Goal: Find specific page/section: Find specific page/section

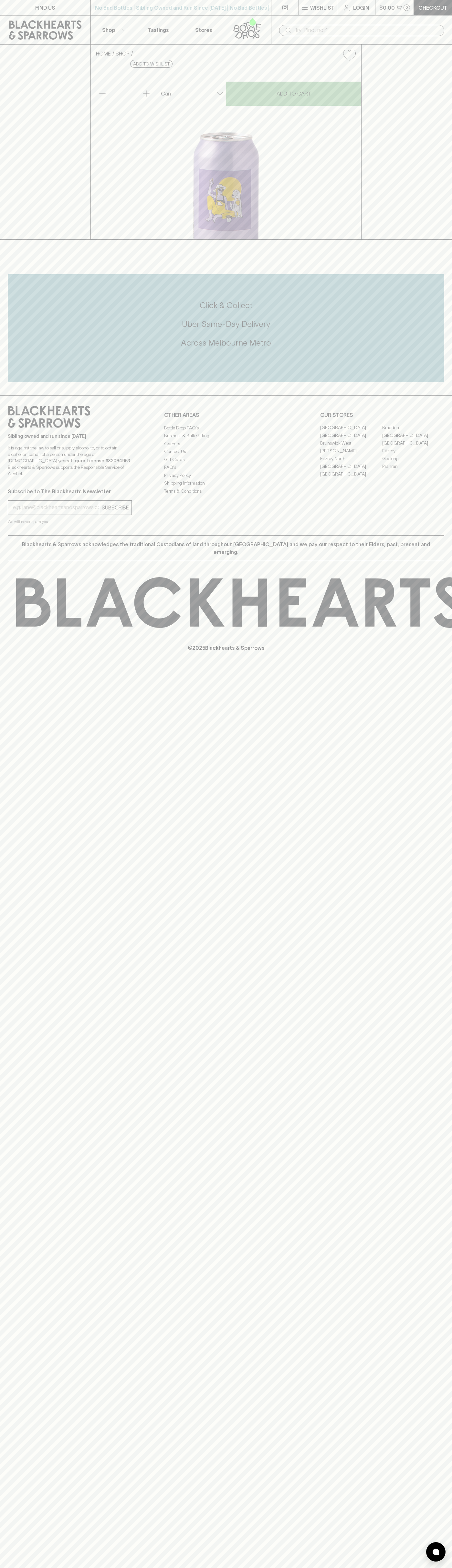
click at [351, 471] on link "[GEOGRAPHIC_DATA]" at bounding box center [351, 466] width 62 height 8
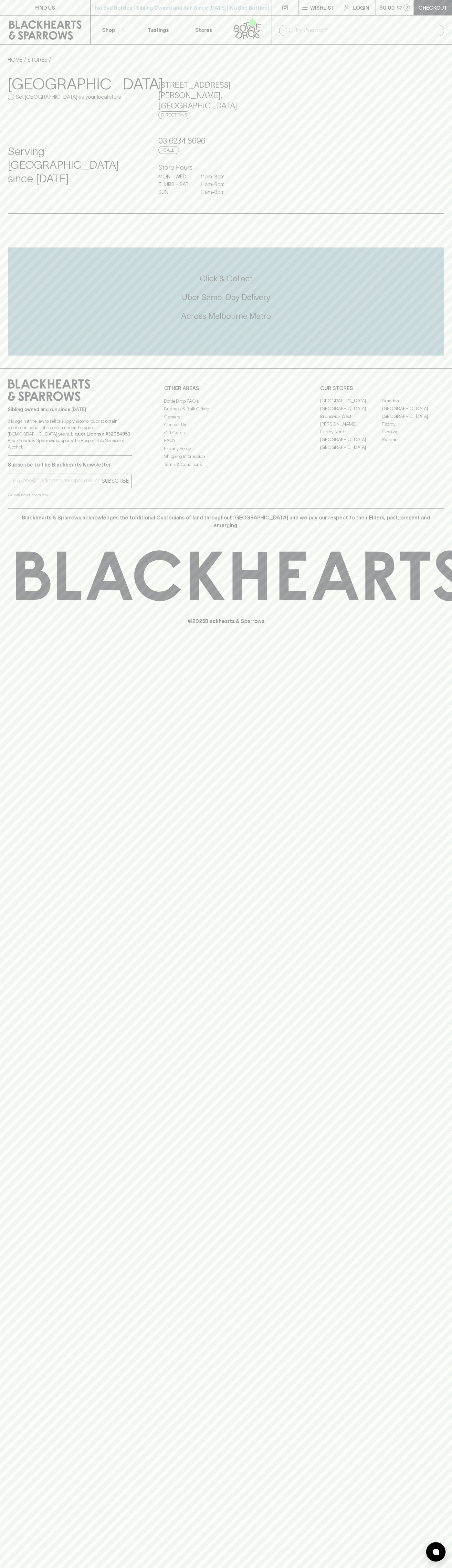
click at [108, 32] on p "Shop" at bounding box center [108, 30] width 13 height 8
click at [230, 1567] on html "FIND US | No Bad Bottles | Sibling Owned and Run Since [DATE] | No Bad Bottles …" at bounding box center [226, 784] width 452 height 1568
click at [28, 996] on div at bounding box center [226, 784] width 452 height 1568
